Goal: Complete application form

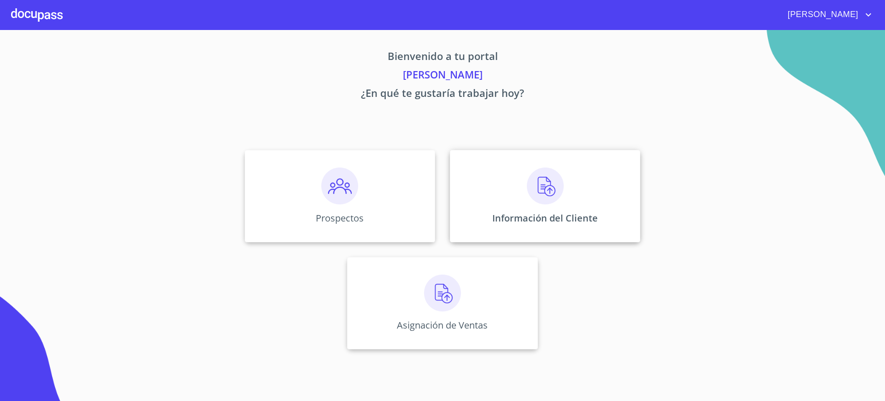
click at [557, 216] on p "Información del Cliente" at bounding box center [545, 218] width 106 height 12
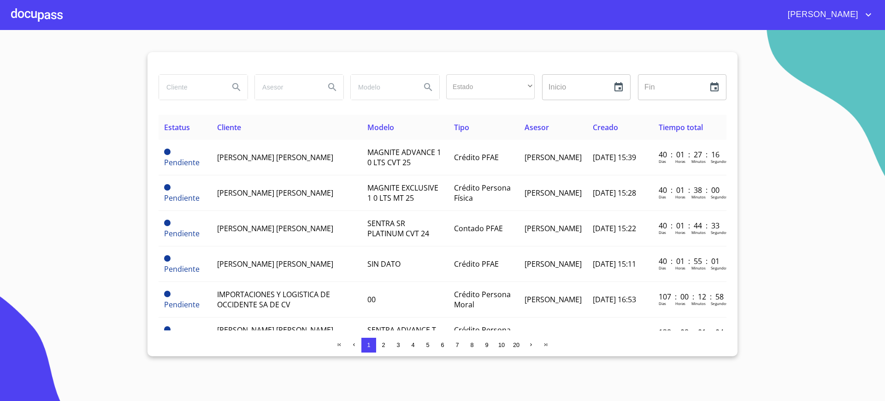
click at [201, 93] on input "search" at bounding box center [190, 87] width 63 height 25
type input "N"
type input "a"
type input "A"
click at [206, 89] on input "search" at bounding box center [190, 87] width 63 height 25
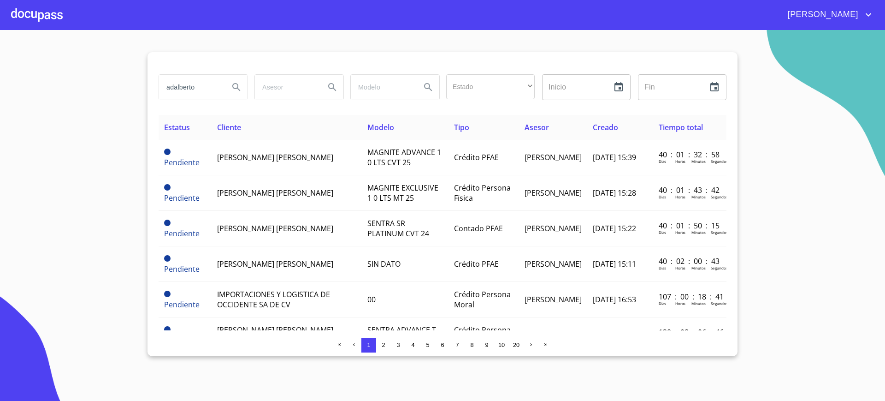
type input "adalberto"
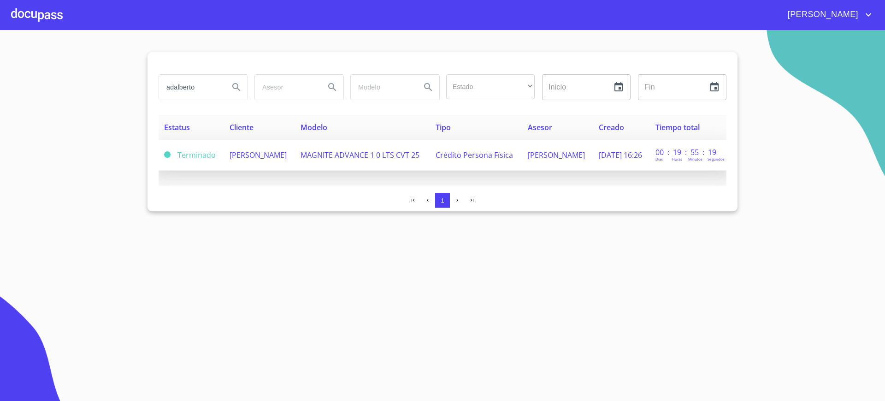
click at [295, 148] on td "[PERSON_NAME]" at bounding box center [259, 155] width 71 height 31
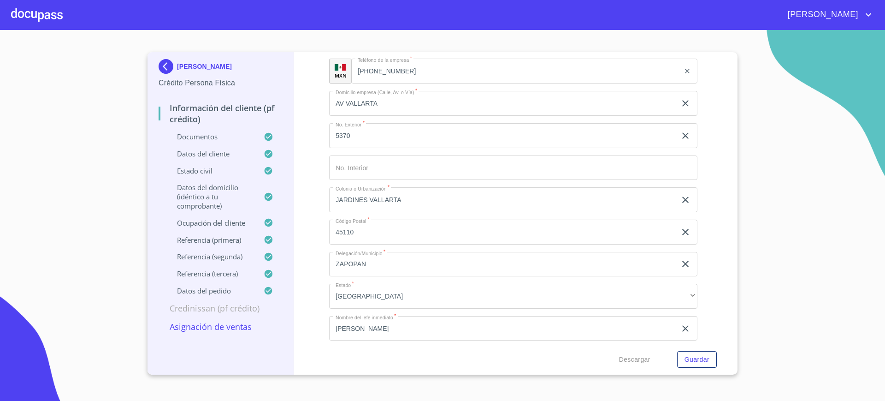
scroll to position [3929, 0]
type input "45654"
click at [692, 356] on span "Guardar" at bounding box center [697, 360] width 25 height 12
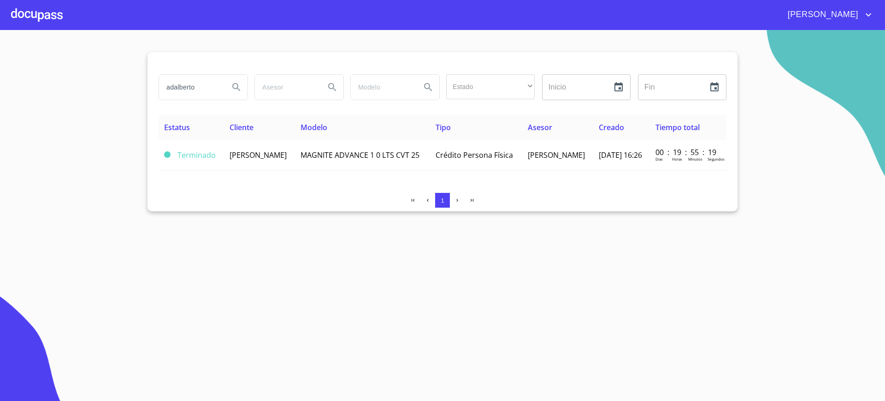
click at [196, 77] on input "adalberto" at bounding box center [190, 87] width 63 height 25
click at [229, 136] on th "Cliente" at bounding box center [259, 127] width 71 height 25
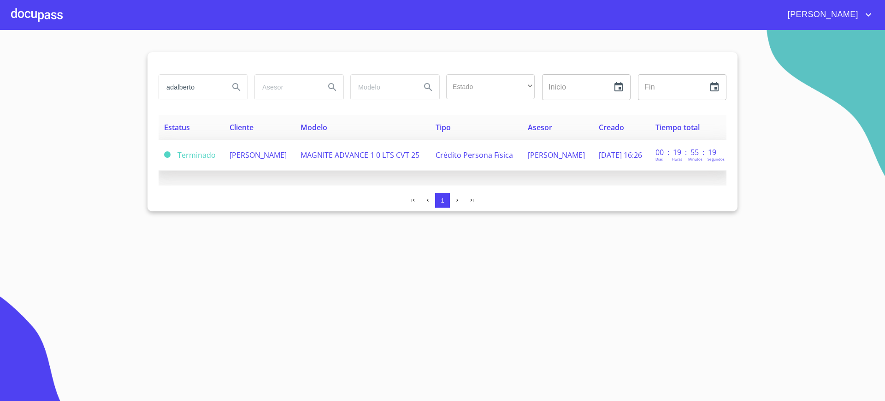
click at [231, 160] on span "[PERSON_NAME]" at bounding box center [258, 155] width 57 height 10
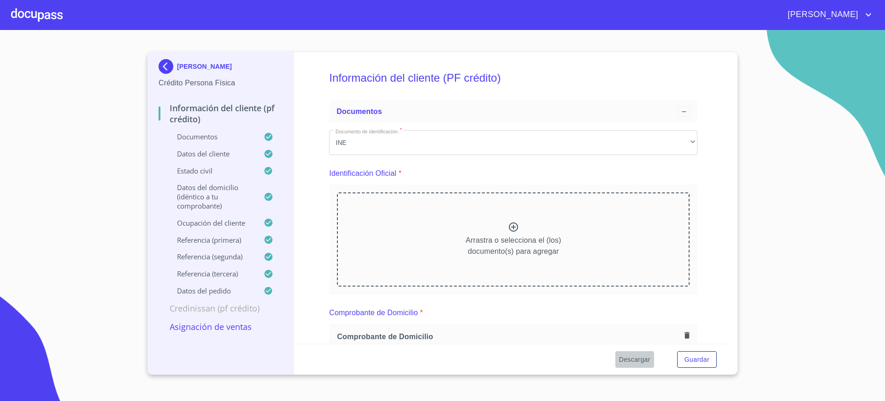
click at [642, 362] on span "Descargar" at bounding box center [634, 360] width 31 height 12
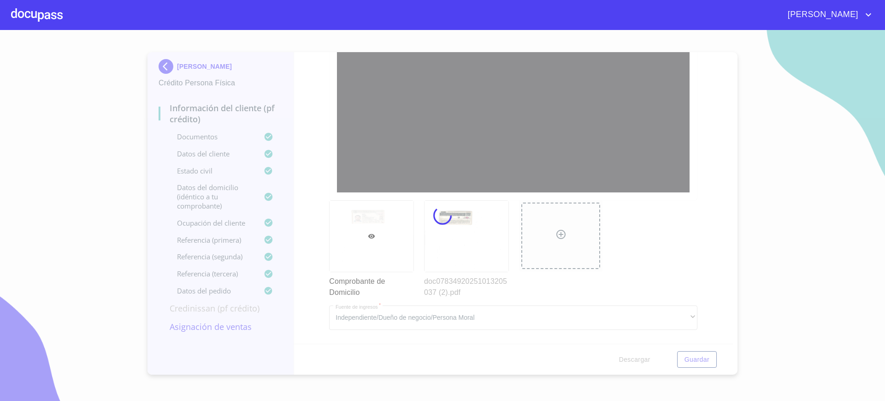
click at [561, 295] on div at bounding box center [442, 215] width 885 height 371
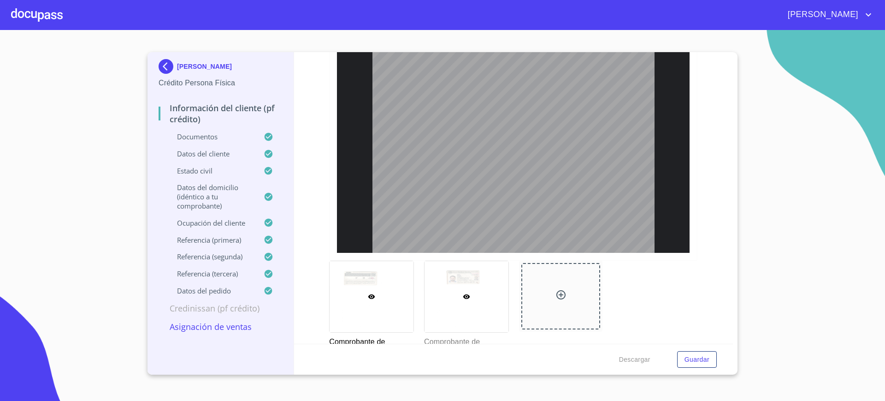
click at [461, 282] on div at bounding box center [467, 296] width 84 height 71
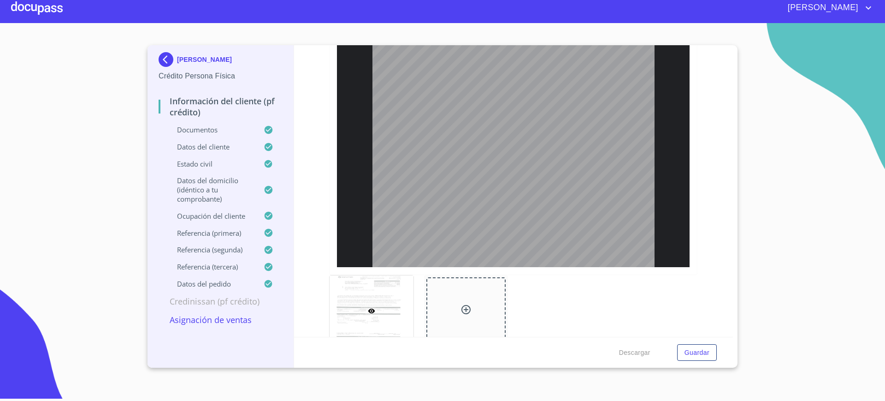
scroll to position [1149, 0]
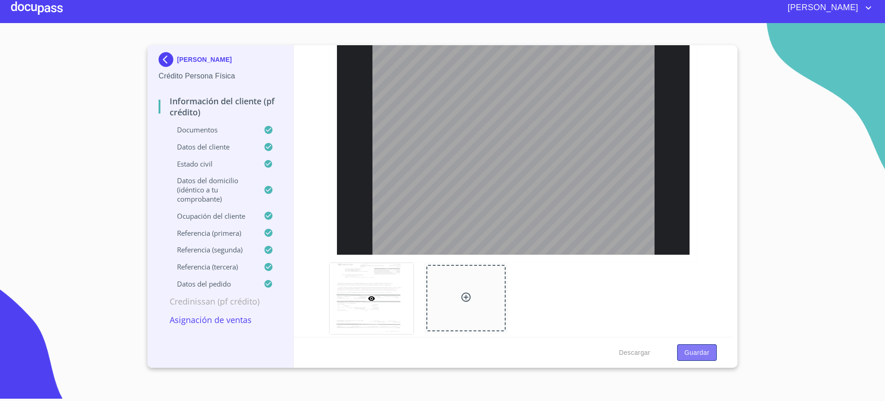
click at [699, 349] on span "Guardar" at bounding box center [697, 353] width 25 height 12
